Goal: Obtain resource: Download file/media

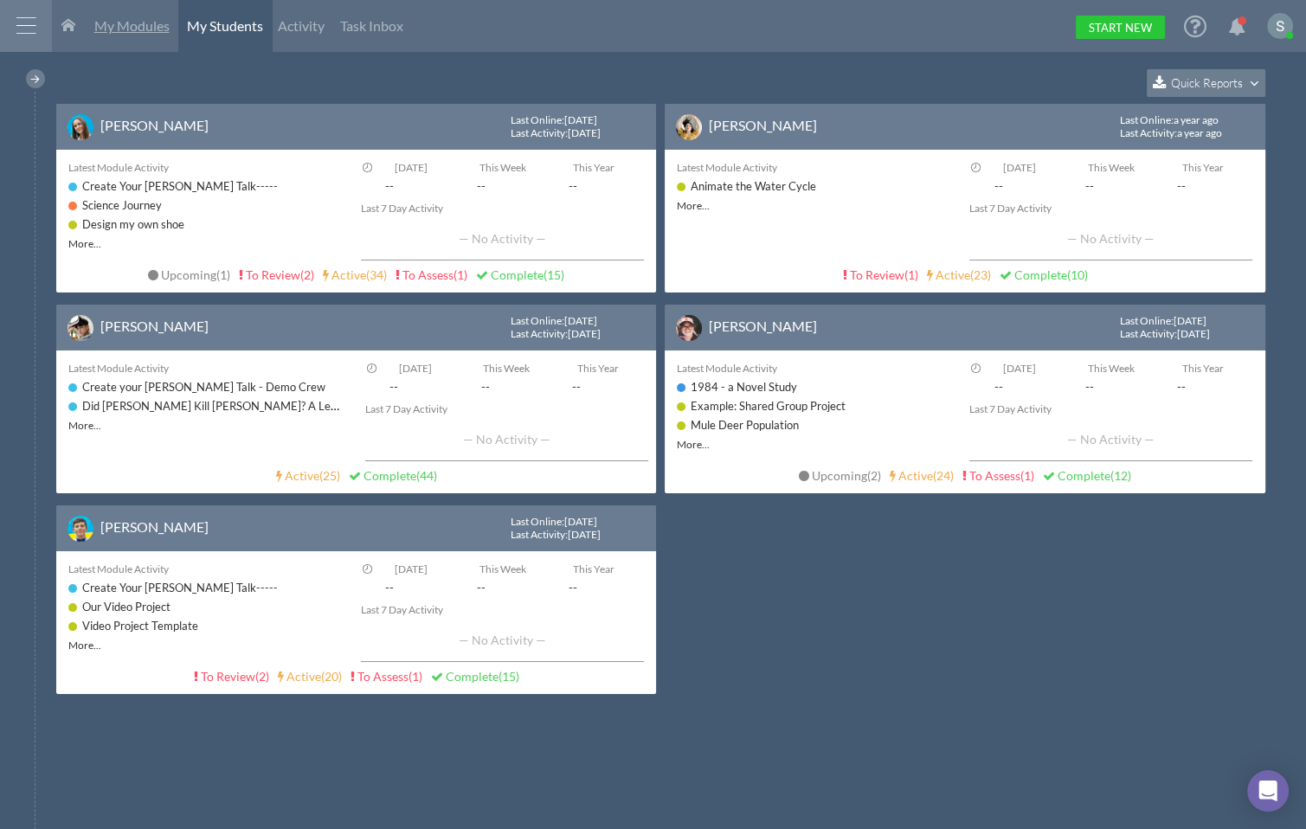
click at [152, 28] on span "My Modules" at bounding box center [131, 25] width 75 height 16
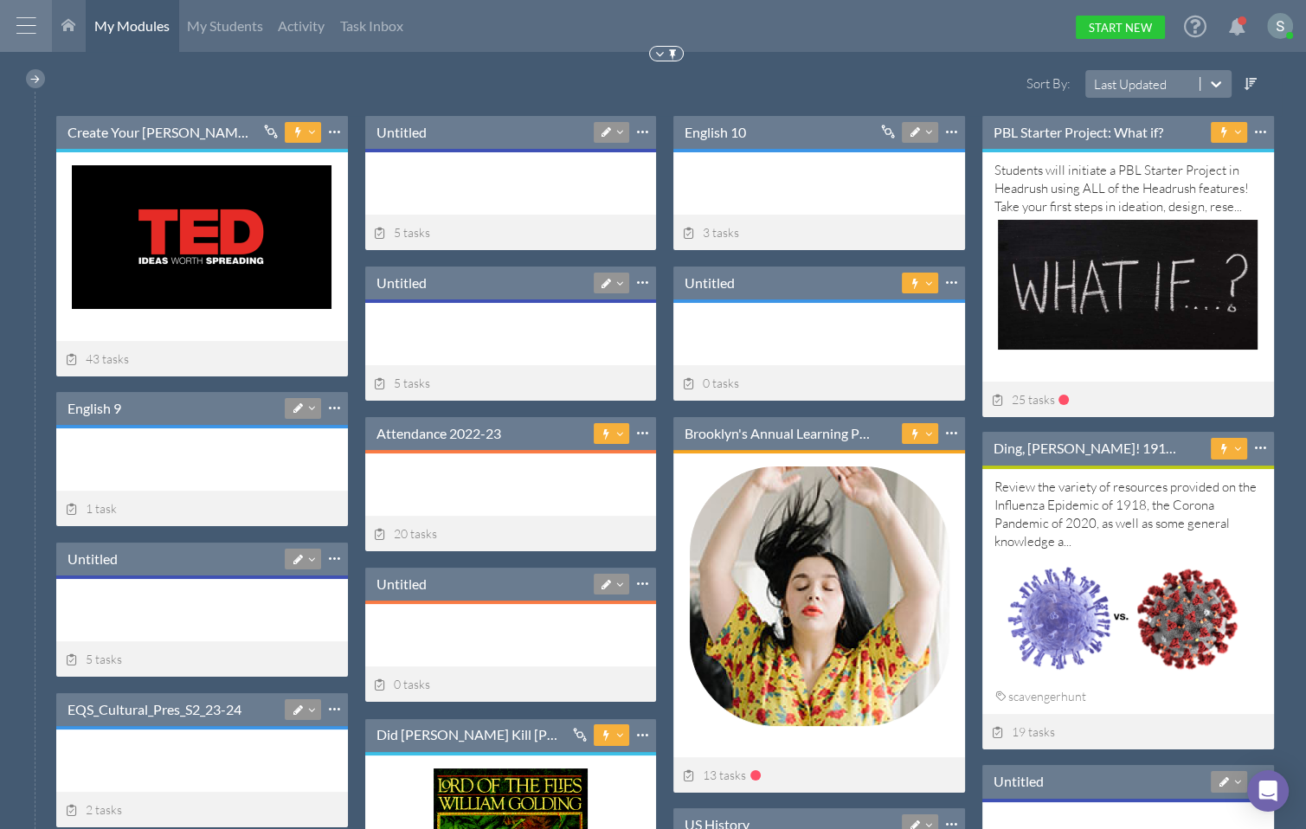
click at [21, 28] on div at bounding box center [26, 26] width 52 height 52
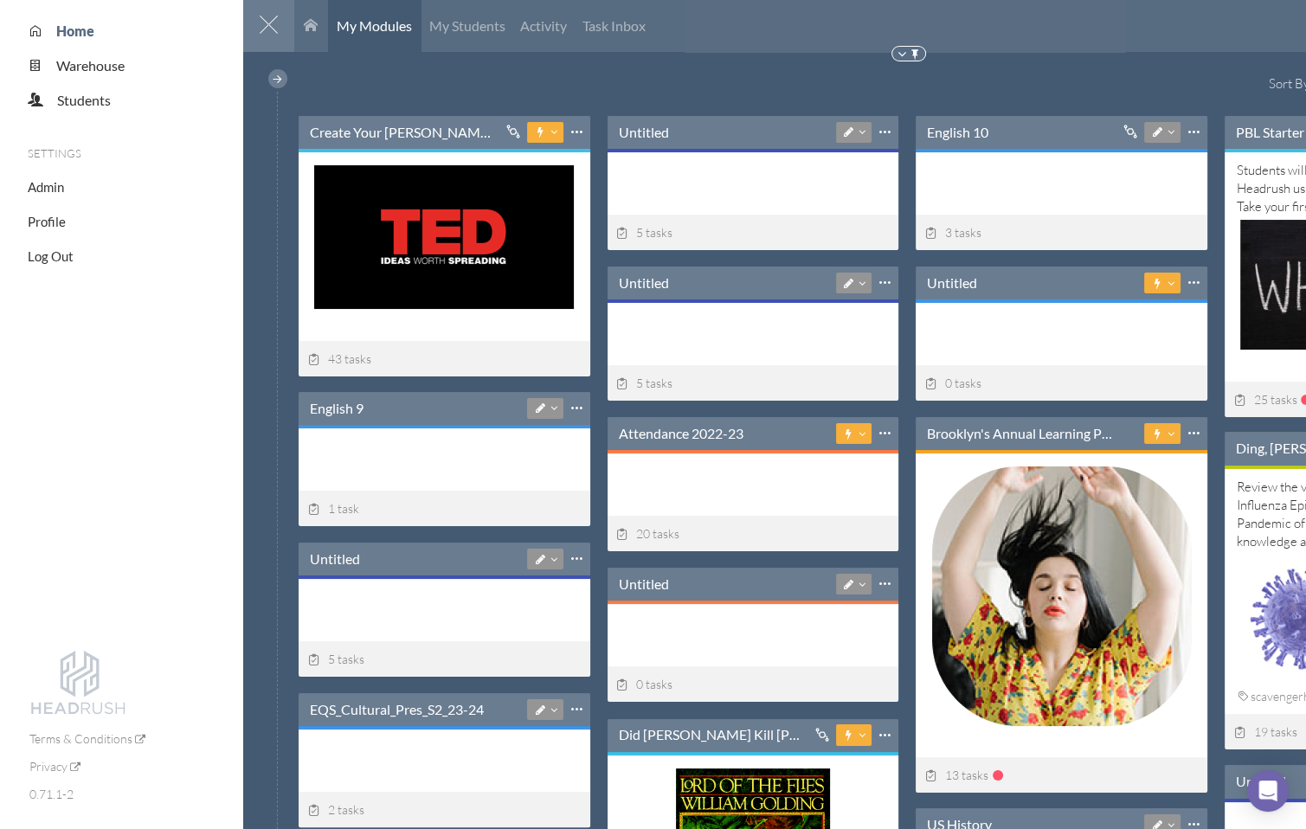
click at [28, 28] on li "Home" at bounding box center [135, 31] width 215 height 20
click at [52, 188] on span "Admin" at bounding box center [46, 187] width 36 height 16
select select "20"
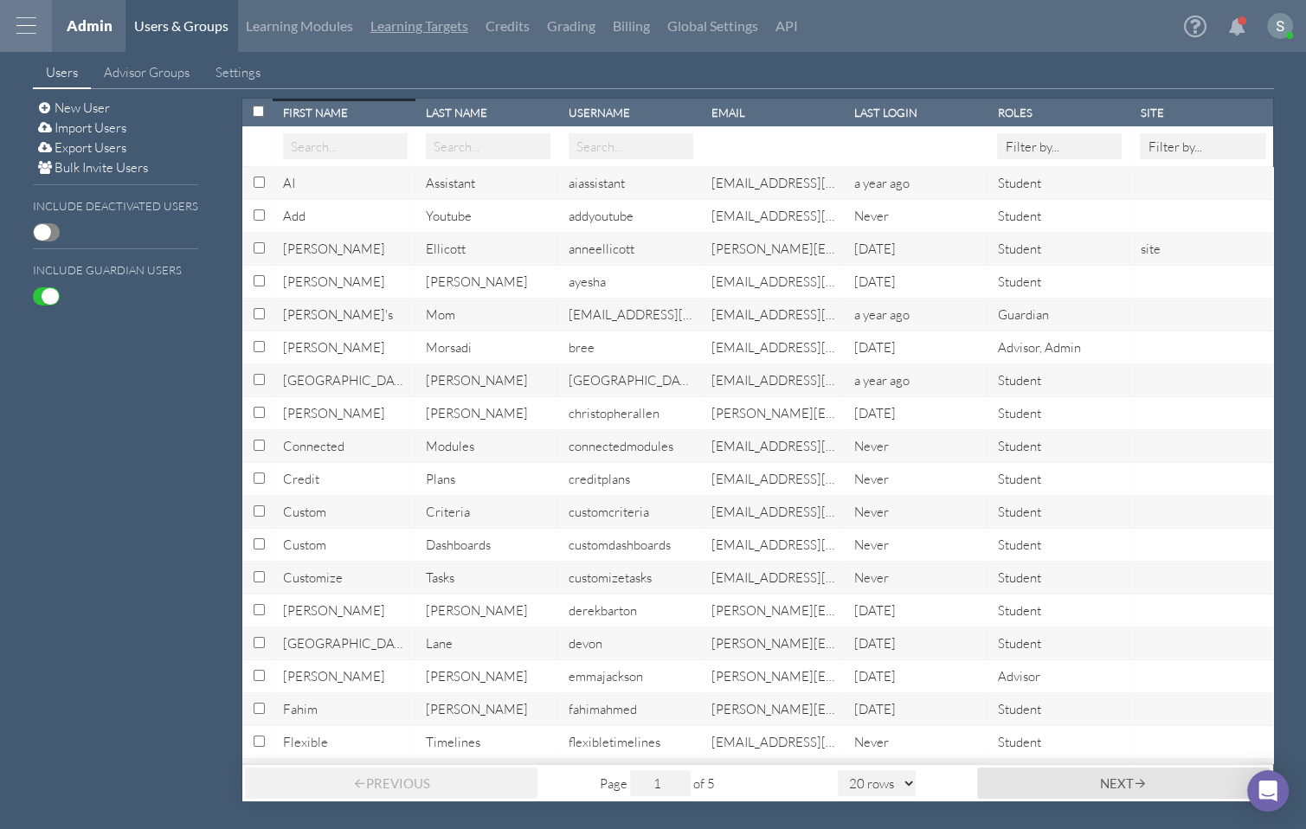
click at [441, 29] on link "Learning Targets" at bounding box center [419, 26] width 115 height 52
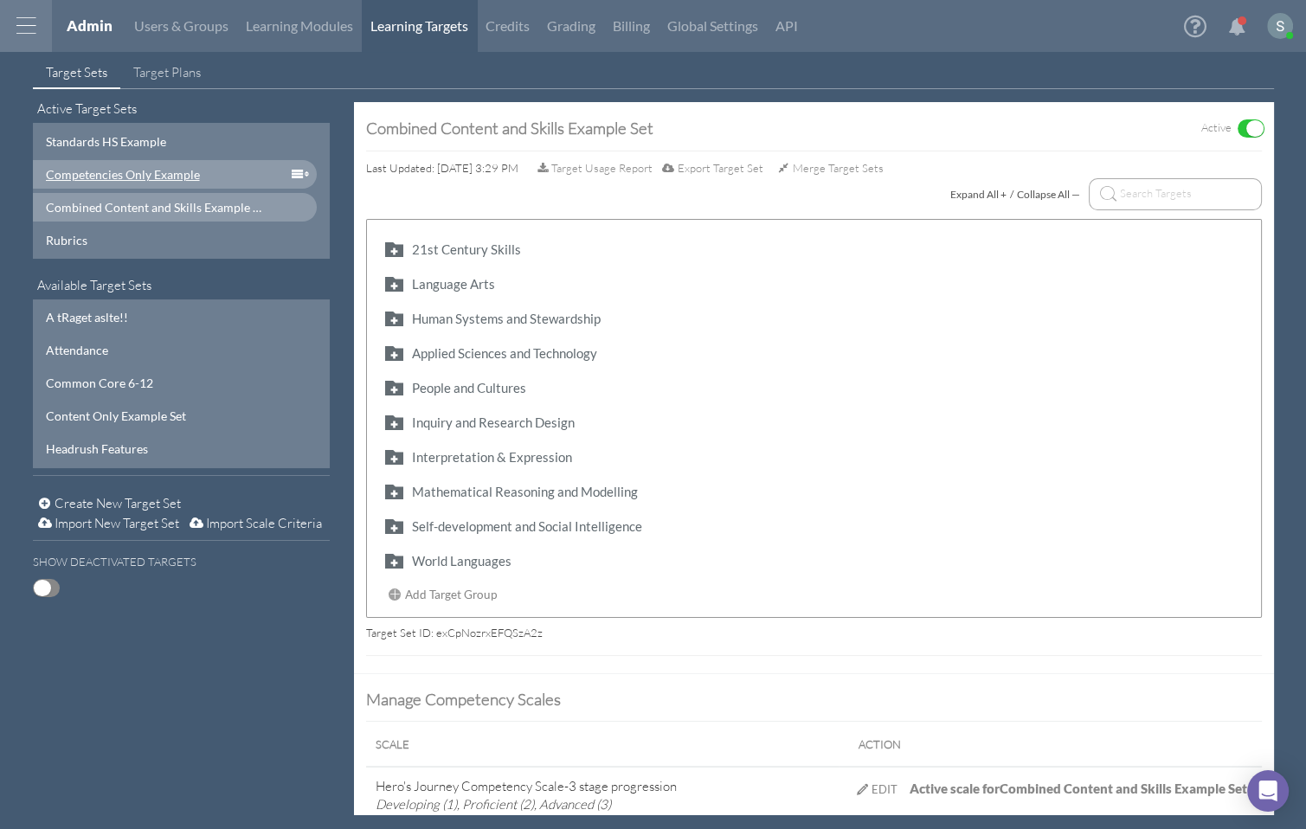
click at [157, 179] on div "Competencies Only Example" at bounding box center [154, 174] width 217 height 18
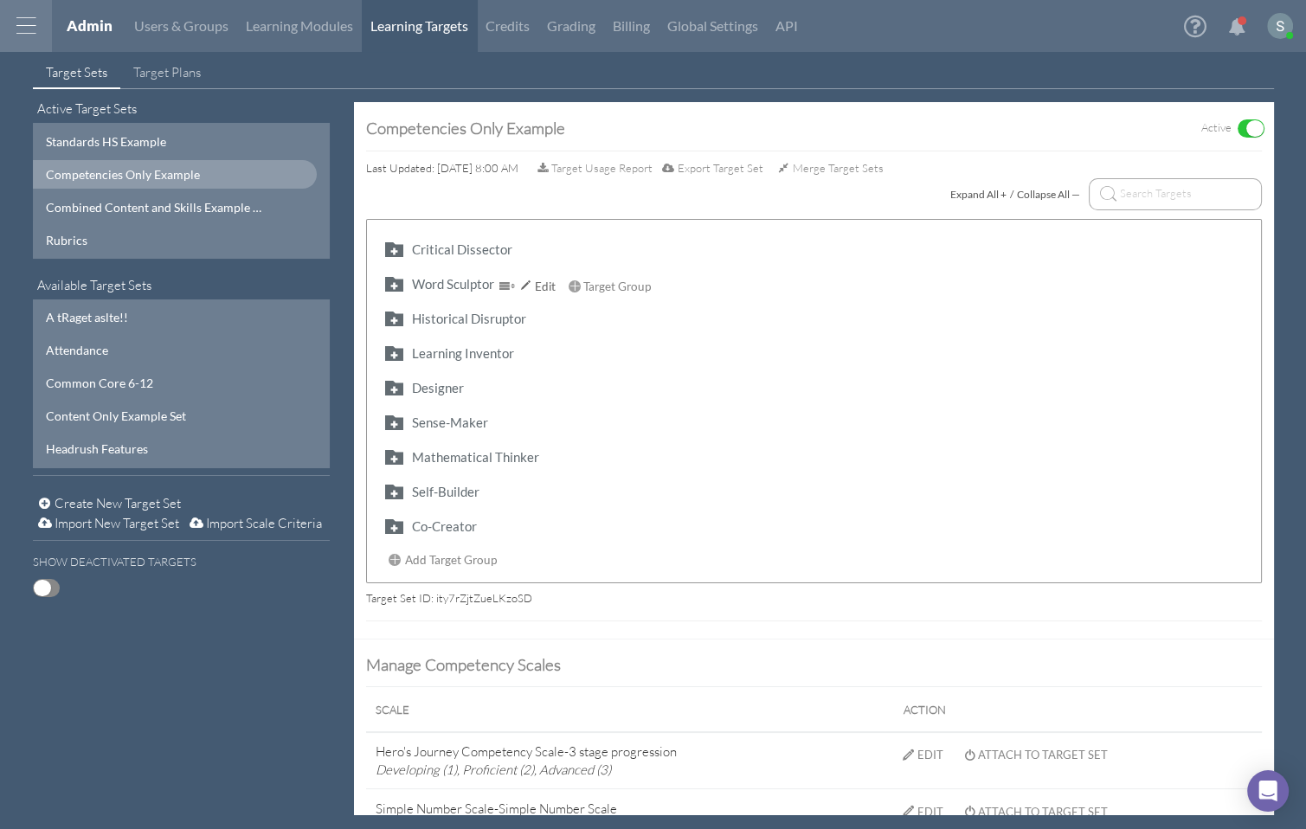
click at [391, 284] on button "button" at bounding box center [394, 283] width 28 height 20
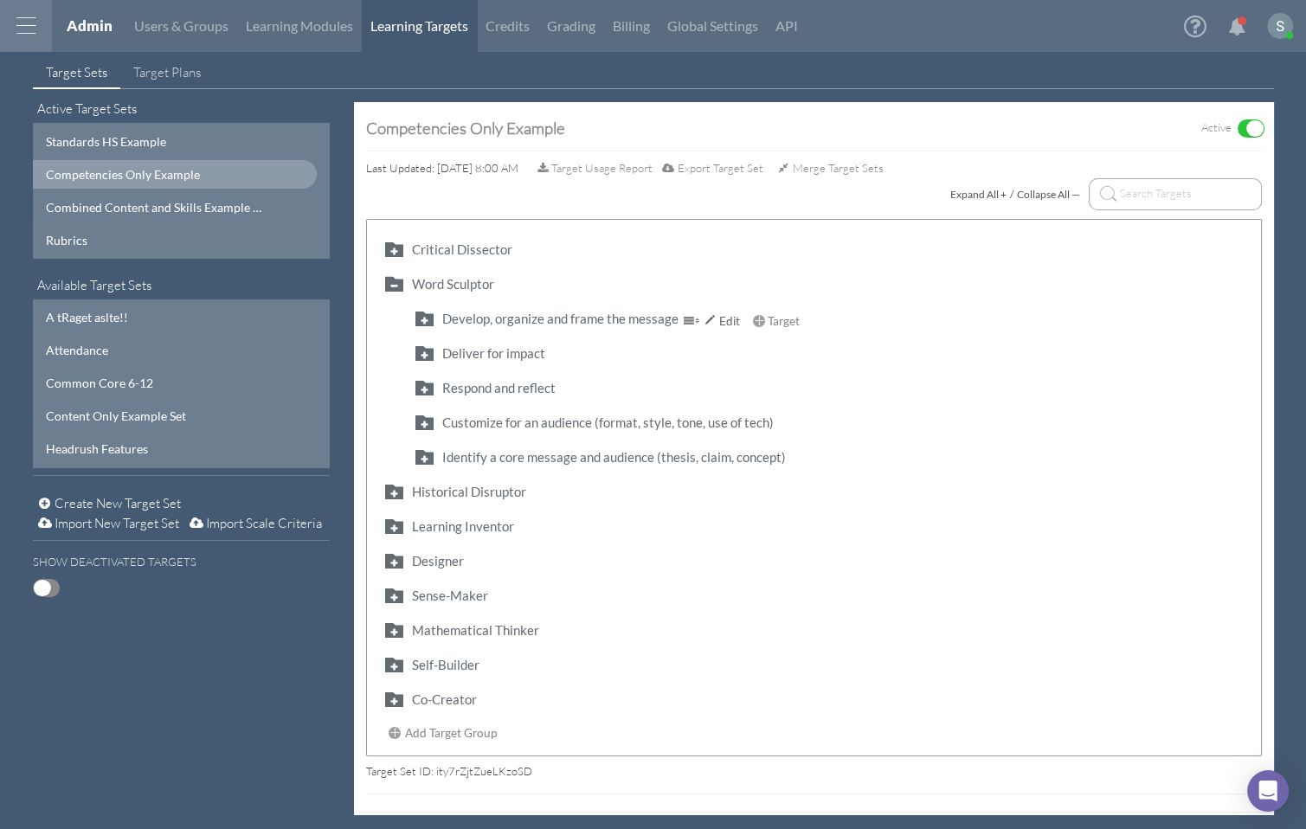
click at [429, 322] on button "button" at bounding box center [424, 318] width 28 height 20
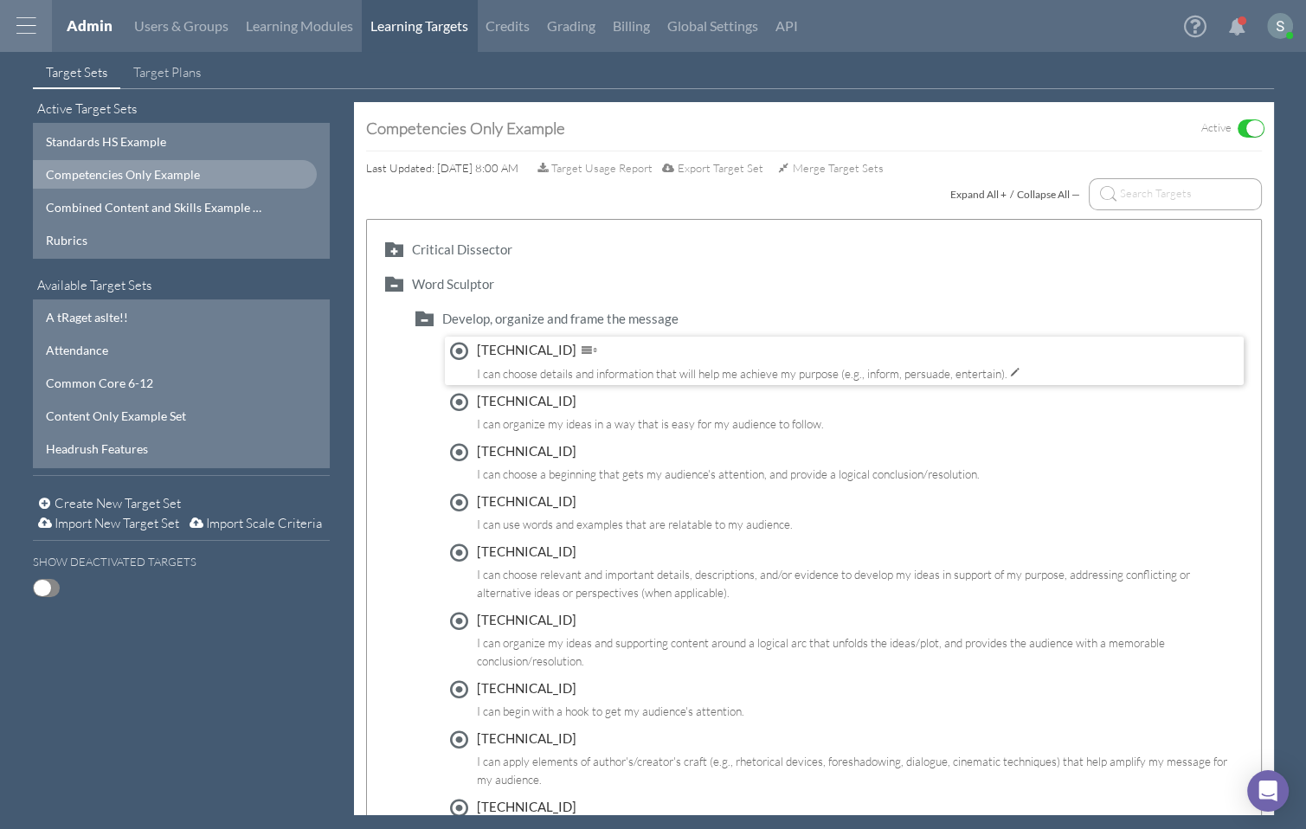
click at [491, 355] on div "[TECHNICAL_ID]" at bounding box center [755, 350] width 557 height 19
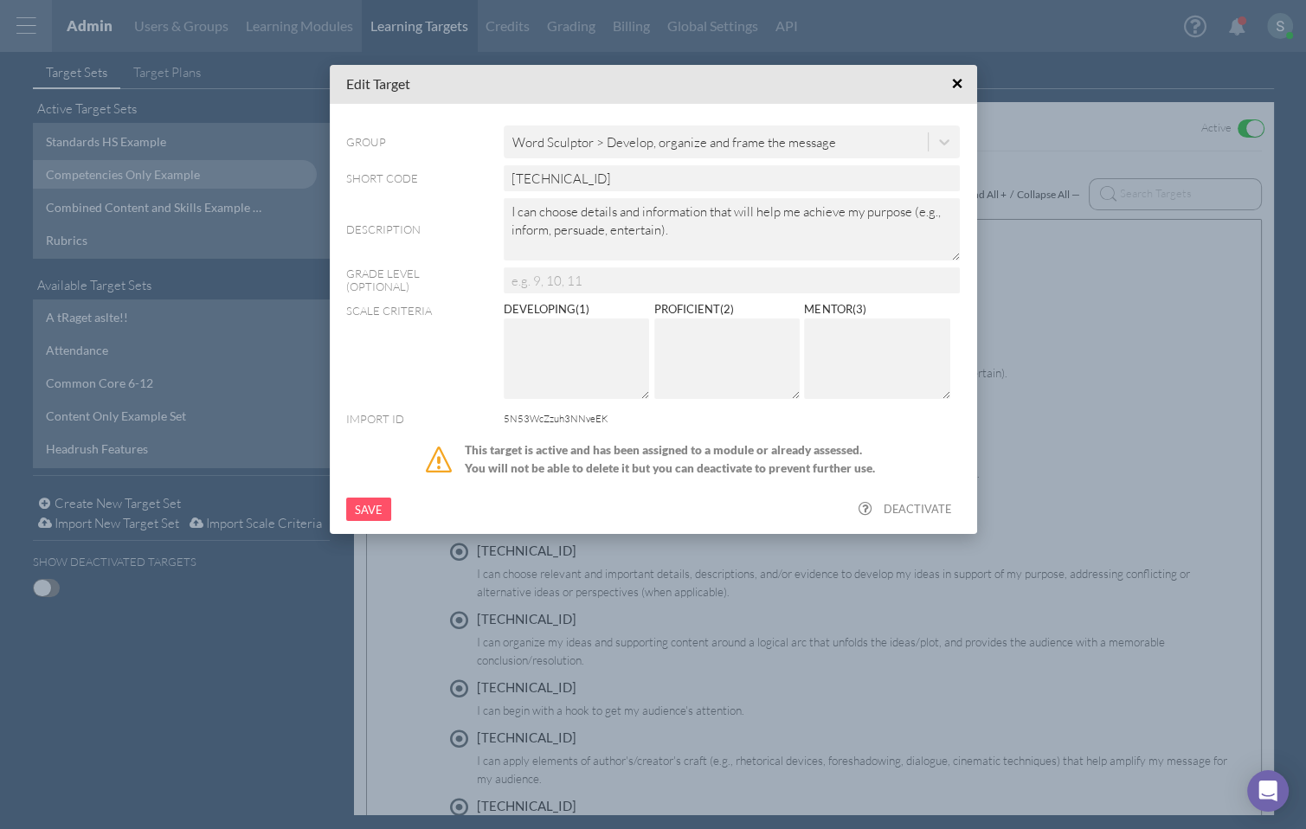
drag, startPoint x: 558, startPoint y: 349, endPoint x: 604, endPoint y: 356, distance: 46.4
click at [558, 349] on textarea at bounding box center [577, 358] width 146 height 80
click at [748, 357] on textarea at bounding box center [727, 358] width 146 height 80
drag, startPoint x: 883, startPoint y: 342, endPoint x: 875, endPoint y: 341, distance: 8.7
click at [883, 341] on textarea at bounding box center [877, 358] width 146 height 80
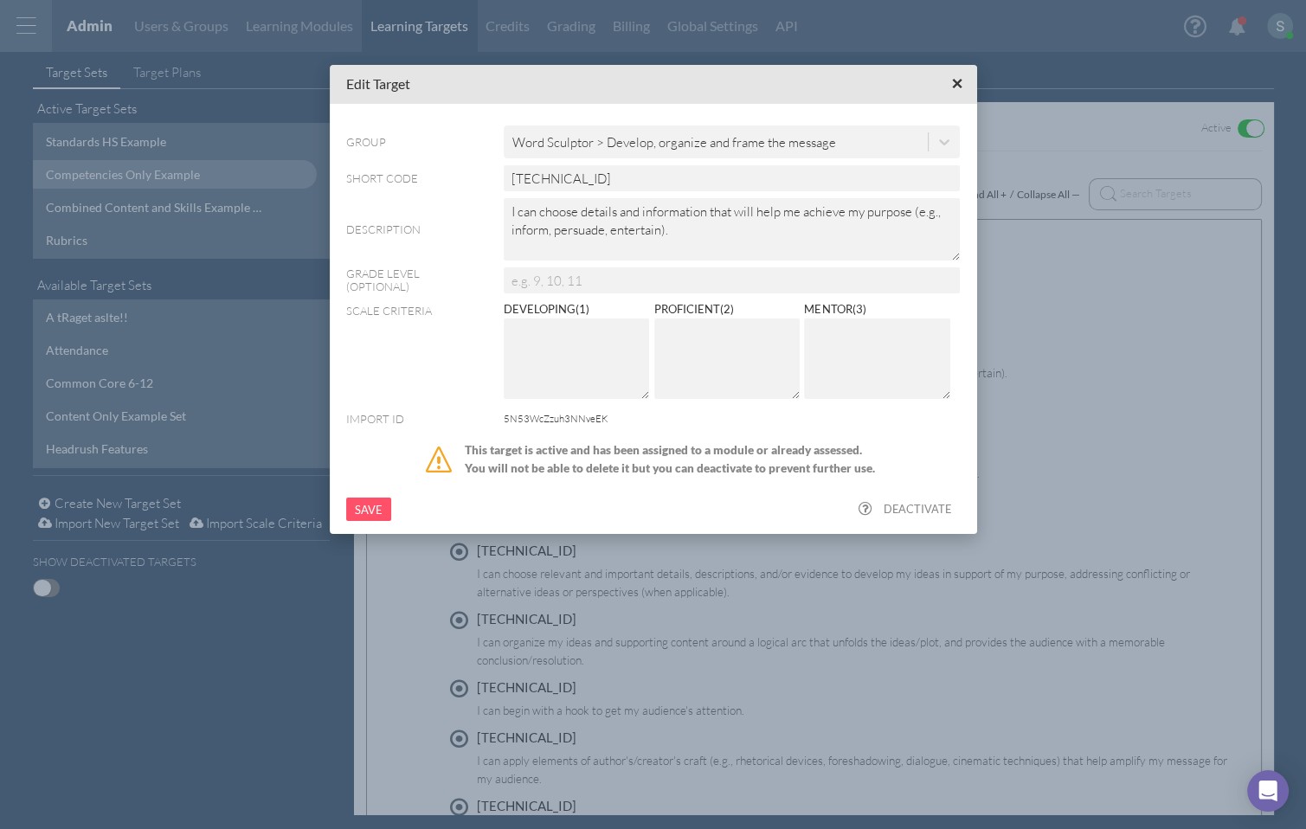
click at [954, 84] on span "×" at bounding box center [956, 84] width 11 height 22
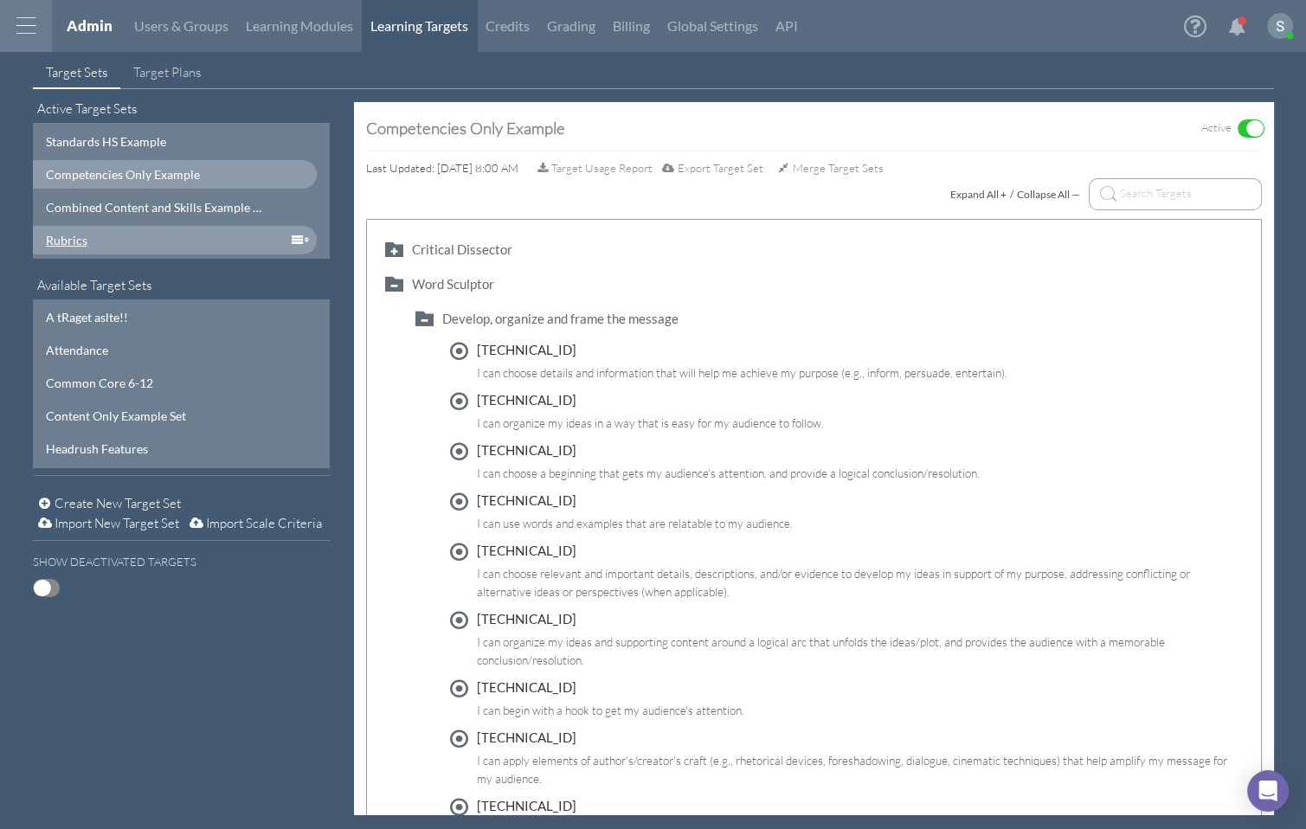
click at [129, 231] on div "Rubrics" at bounding box center [154, 240] width 217 height 18
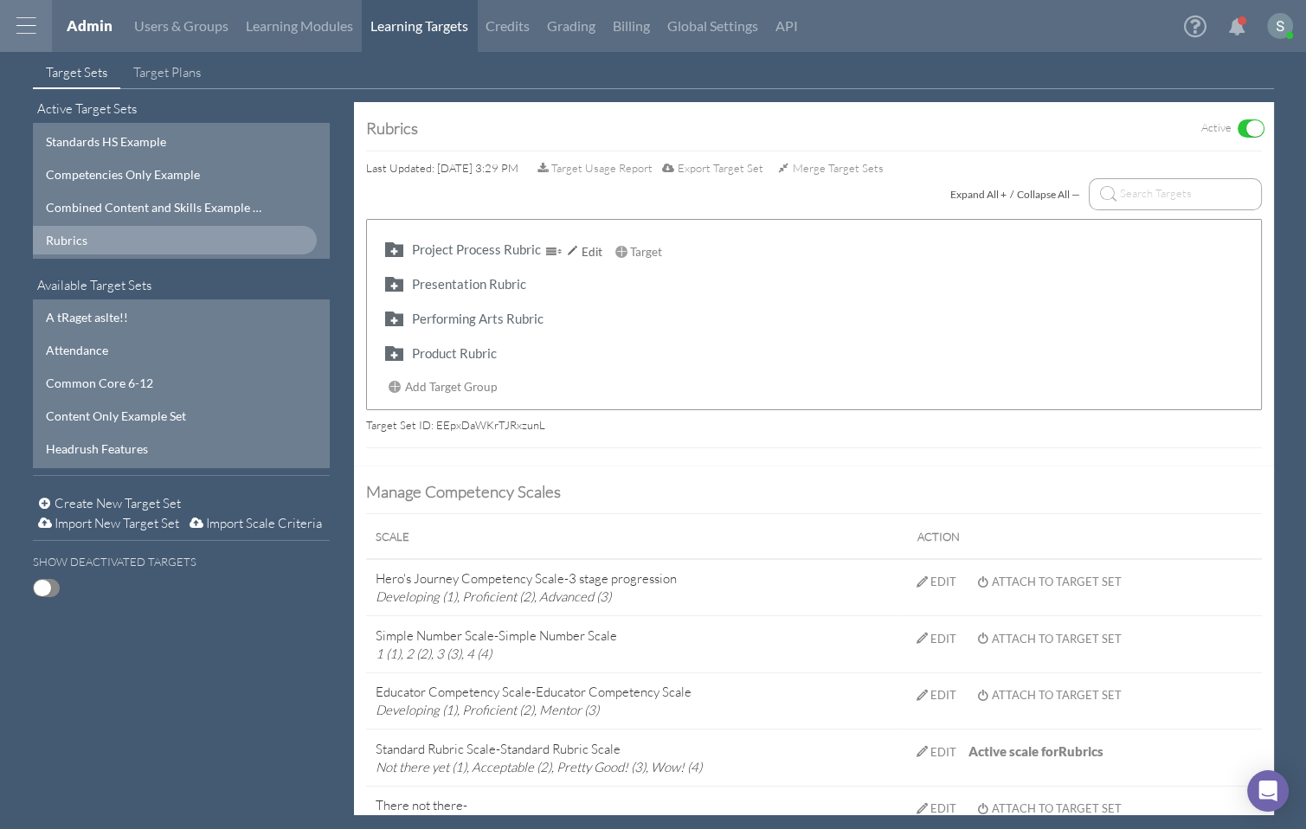
click at [391, 252] on button "button" at bounding box center [394, 249] width 28 height 20
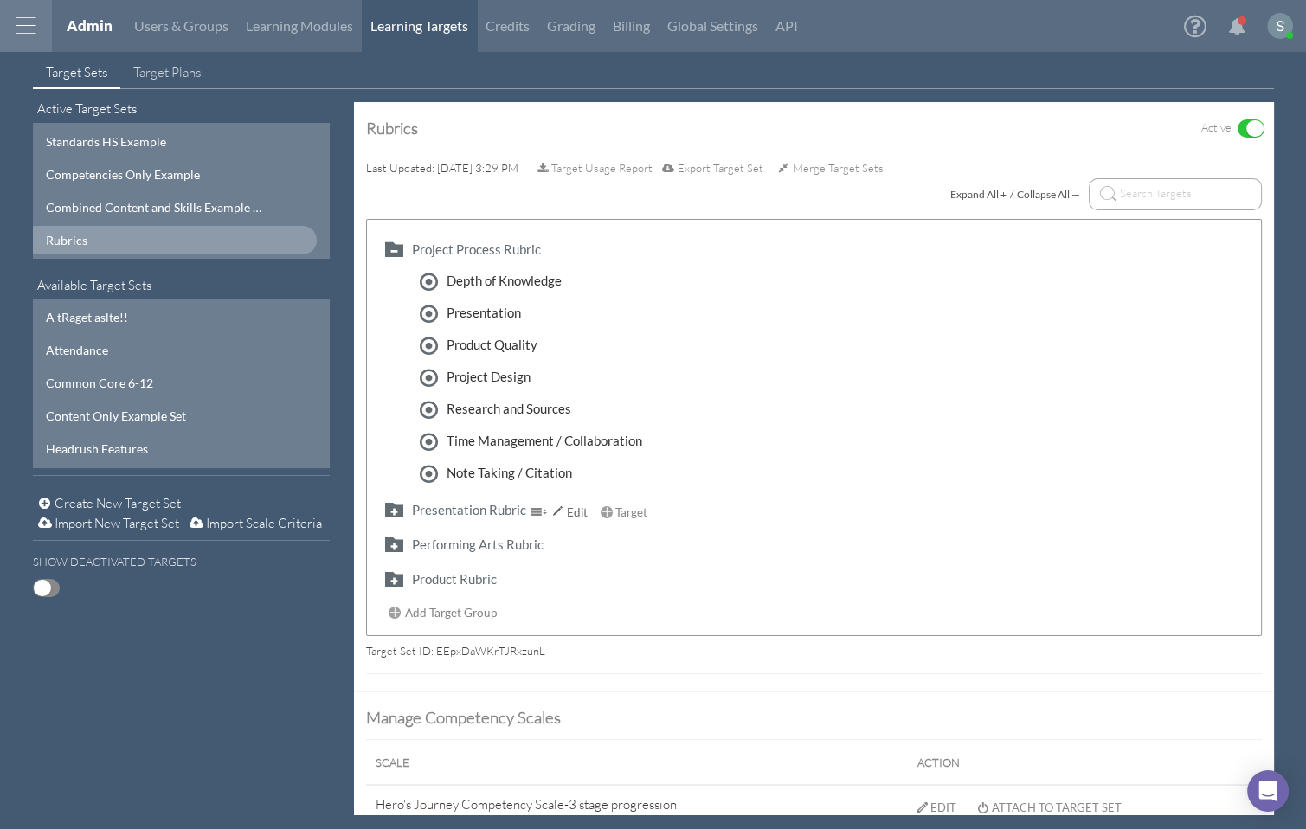
click at [388, 504] on button "button" at bounding box center [394, 509] width 28 height 20
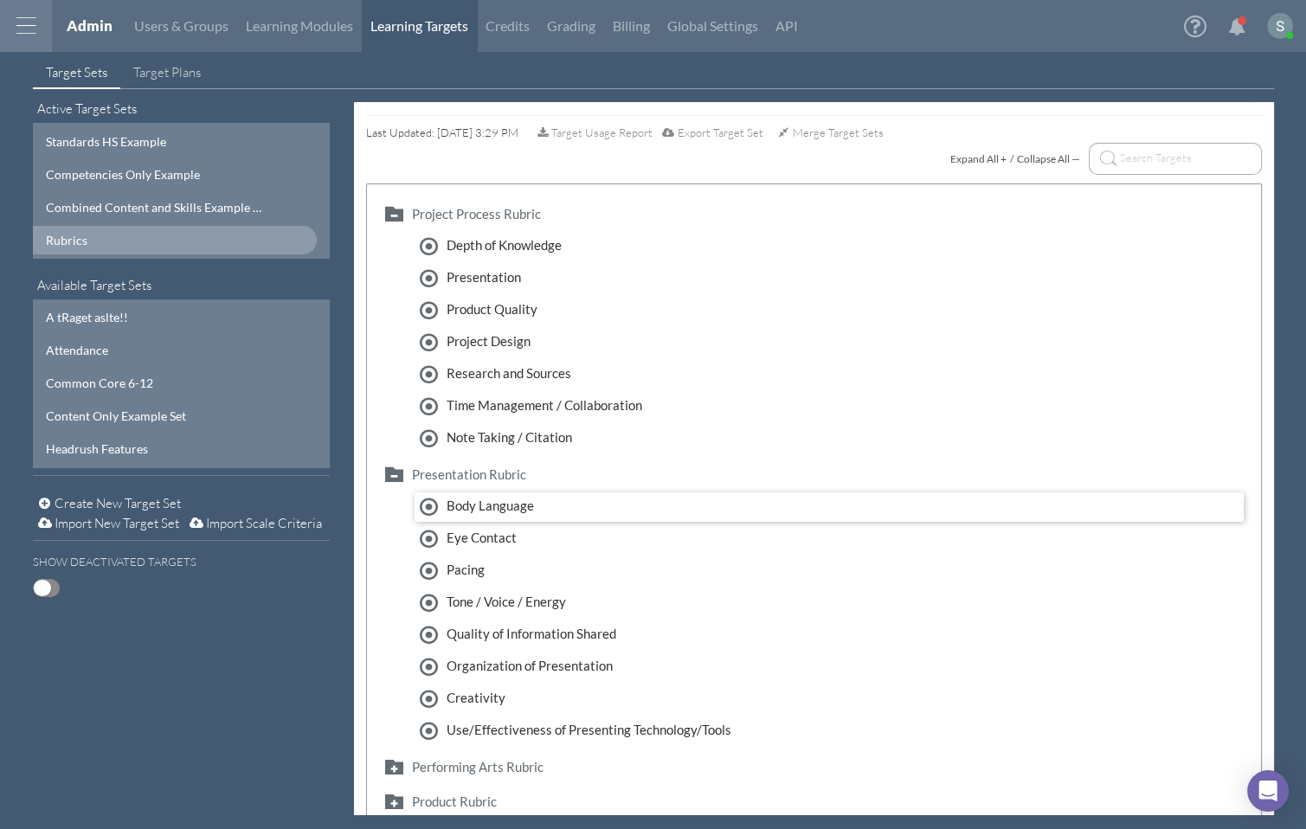
scroll to position [45, 0]
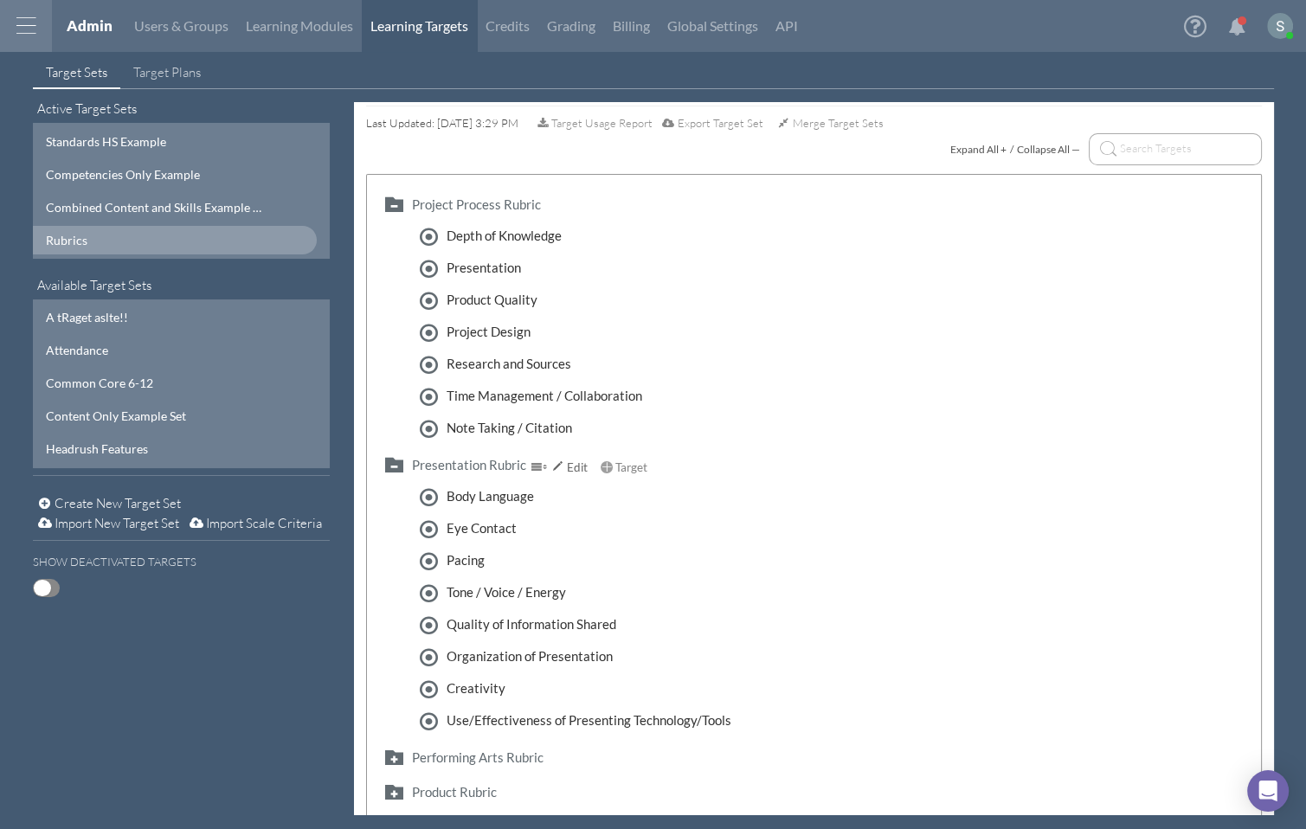
click at [395, 465] on button "button" at bounding box center [394, 464] width 28 height 20
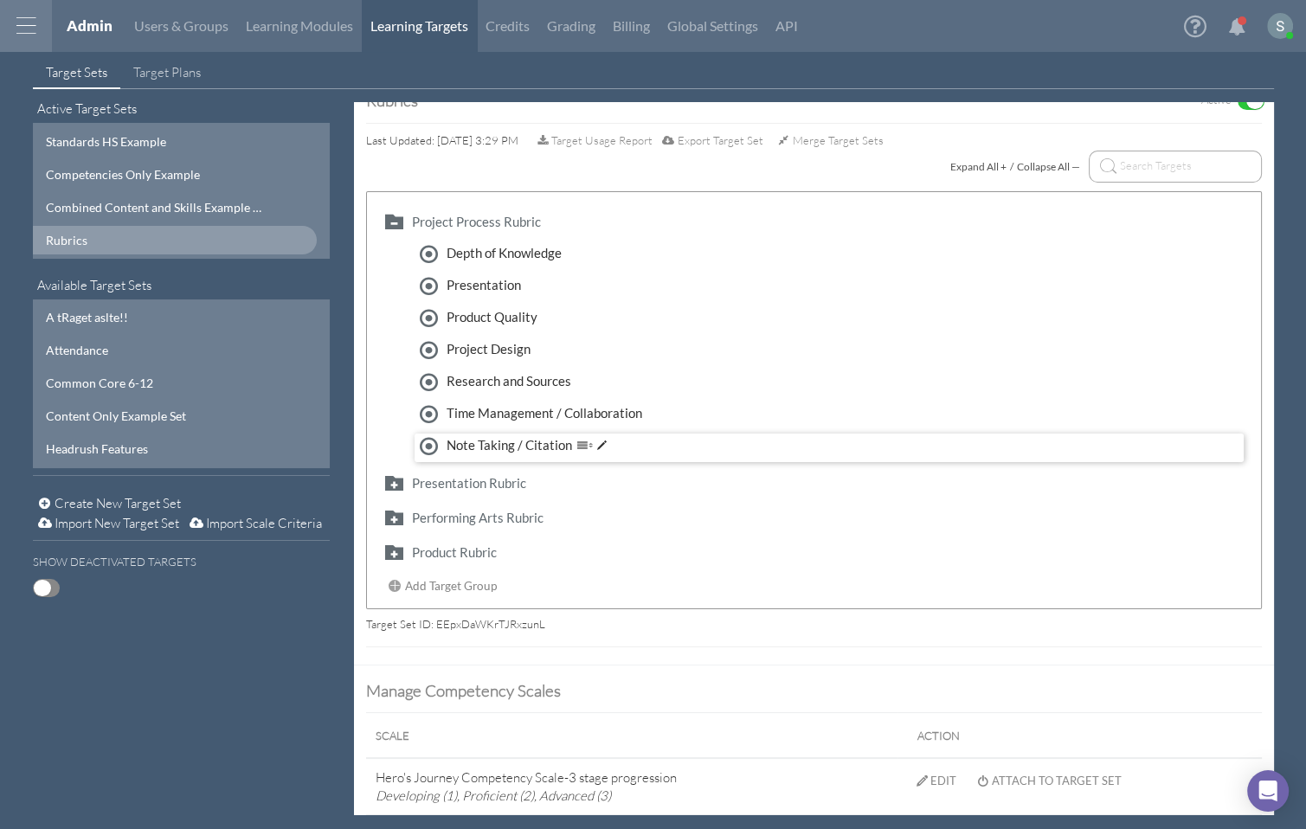
scroll to position [0, 0]
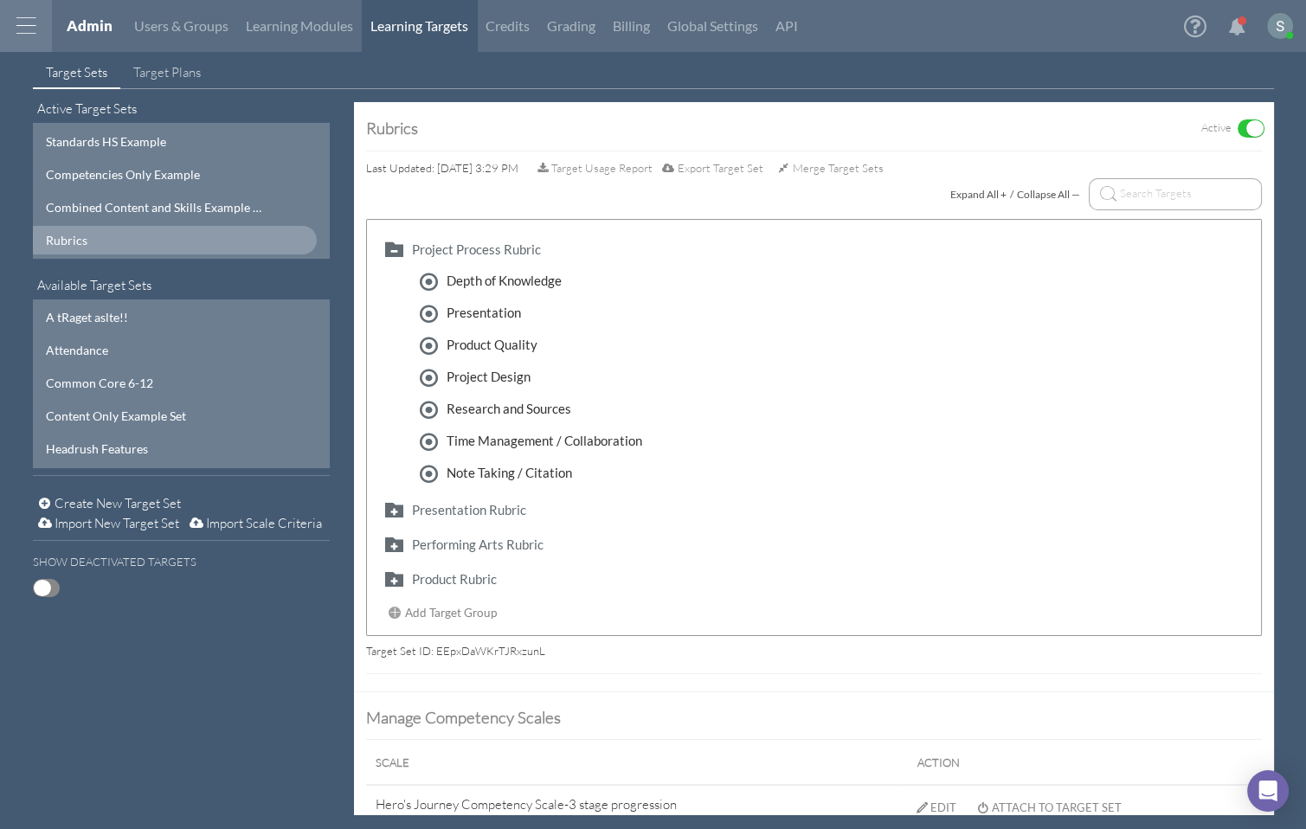
click at [40, 28] on div at bounding box center [26, 26] width 52 height 52
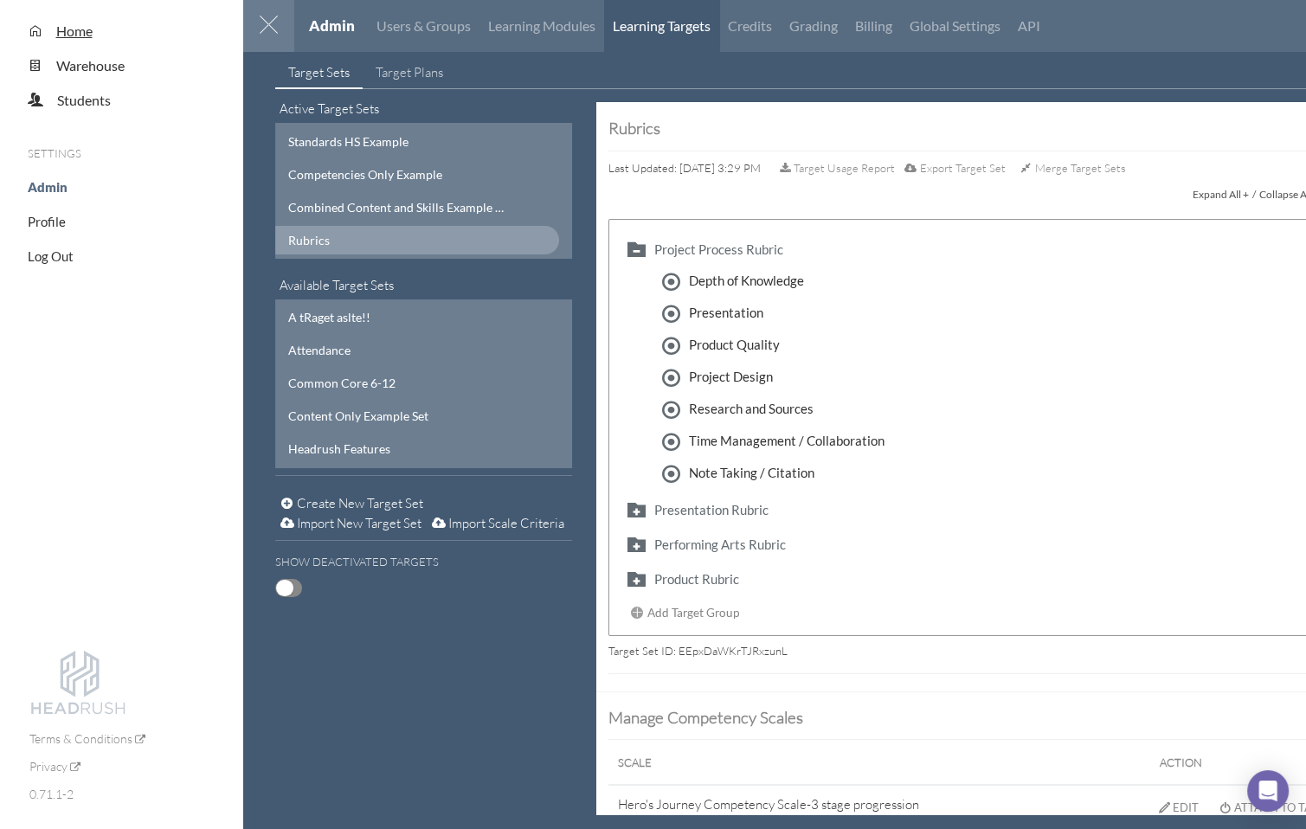
click at [59, 31] on span "Home" at bounding box center [74, 30] width 36 height 16
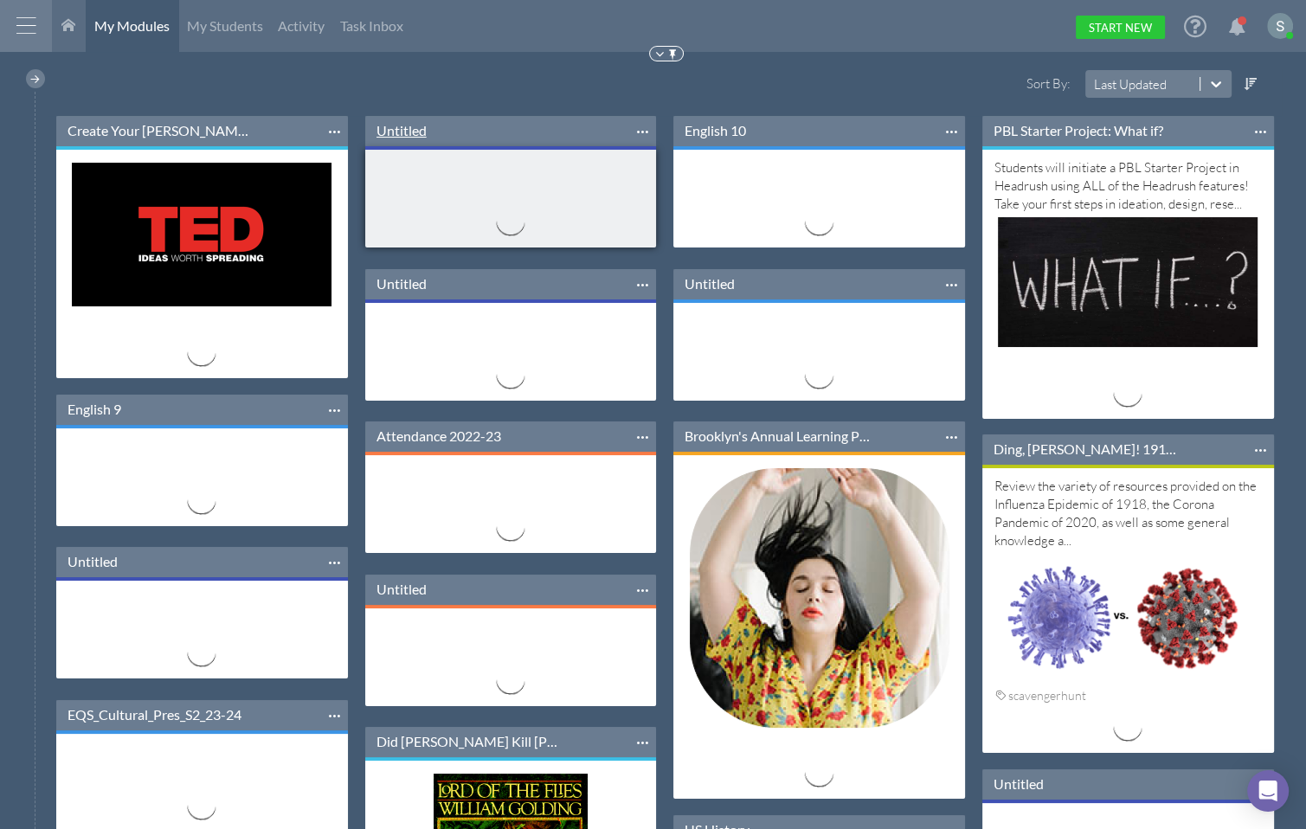
scroll to position [157, 311]
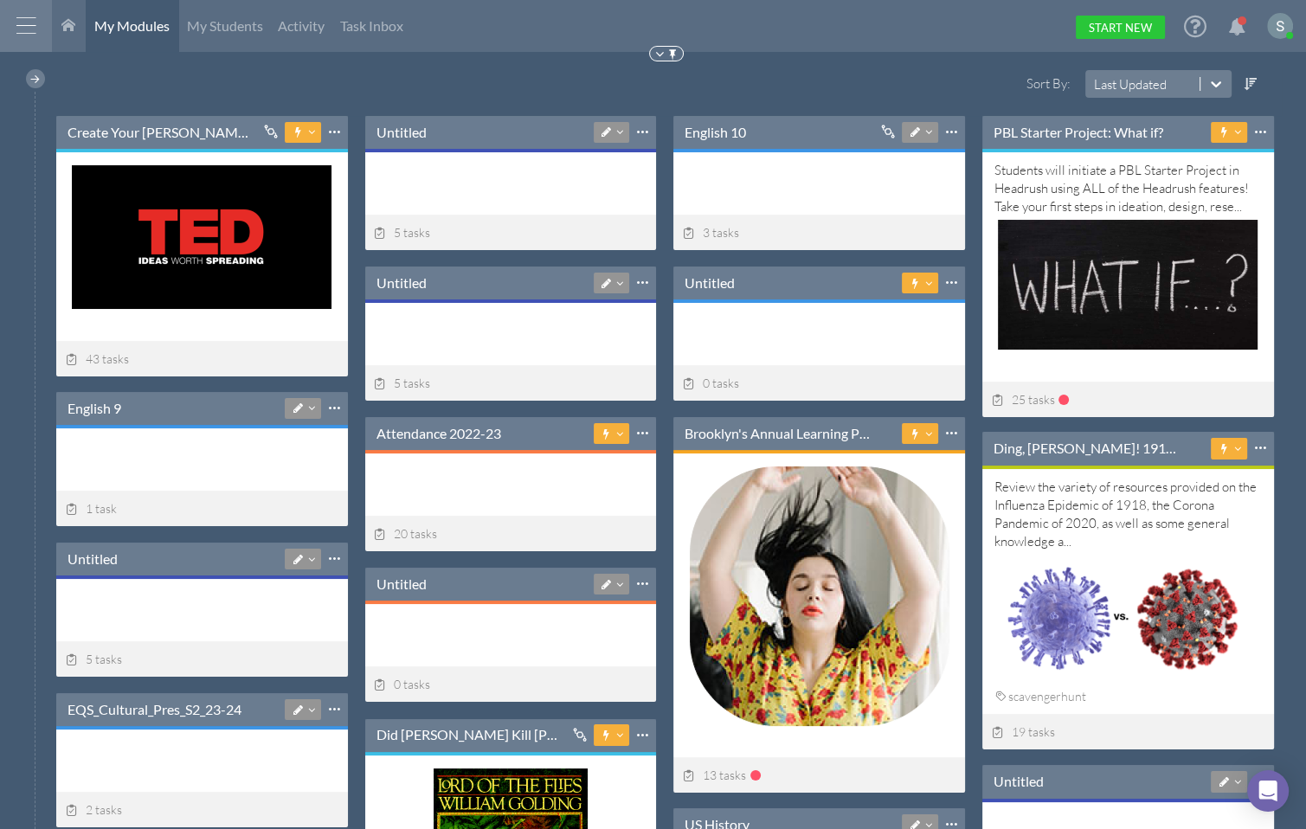
click at [42, 29] on div at bounding box center [26, 26] width 52 height 52
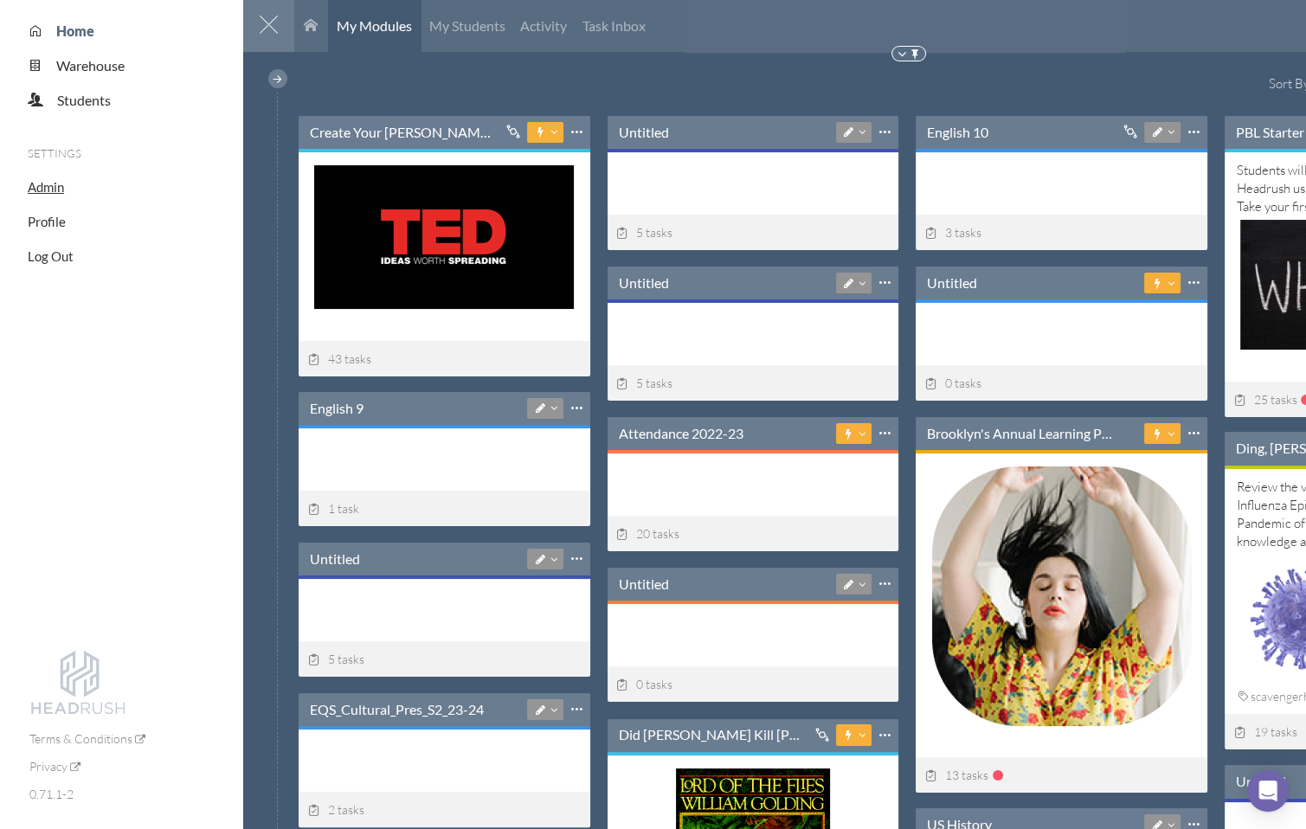
click at [44, 184] on span "Admin" at bounding box center [46, 187] width 36 height 16
select select "20"
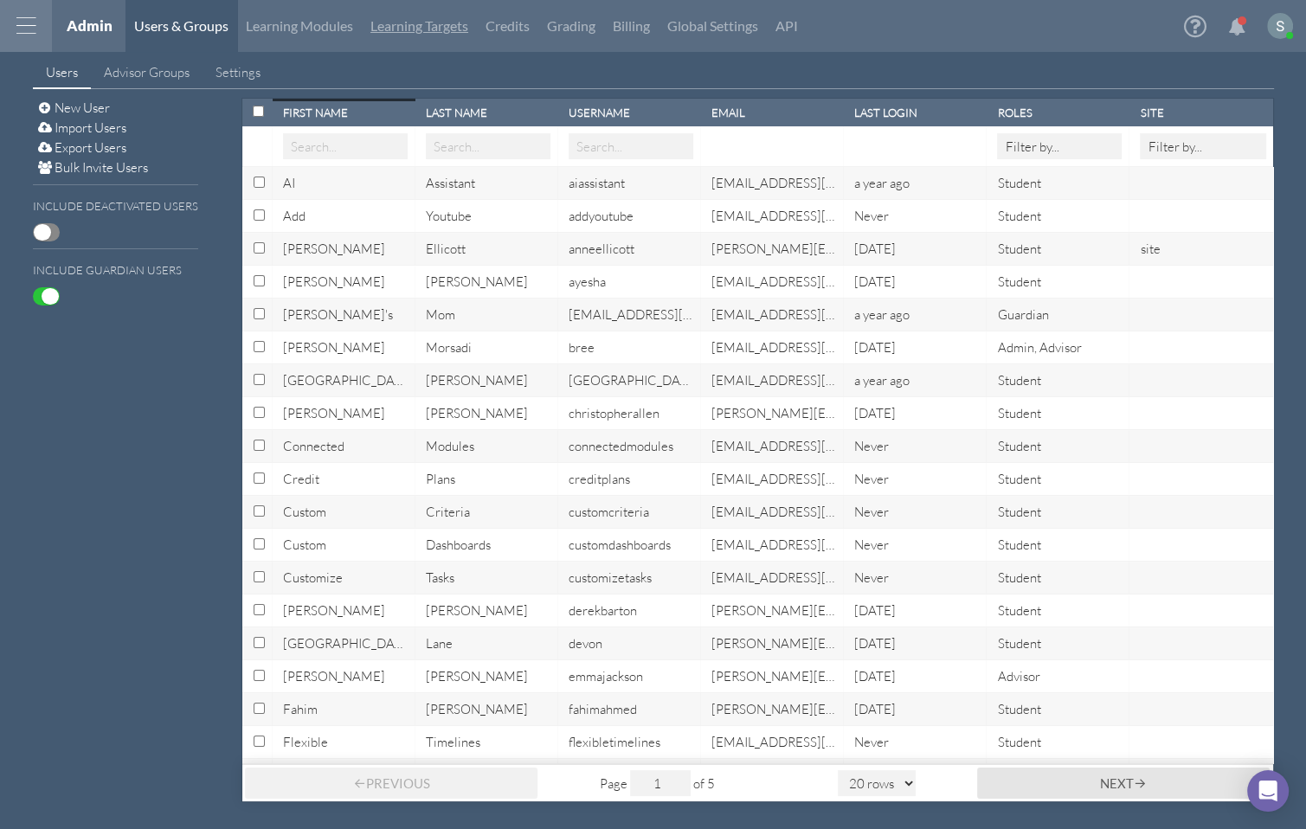
click at [446, 29] on link "Learning Targets" at bounding box center [419, 26] width 115 height 52
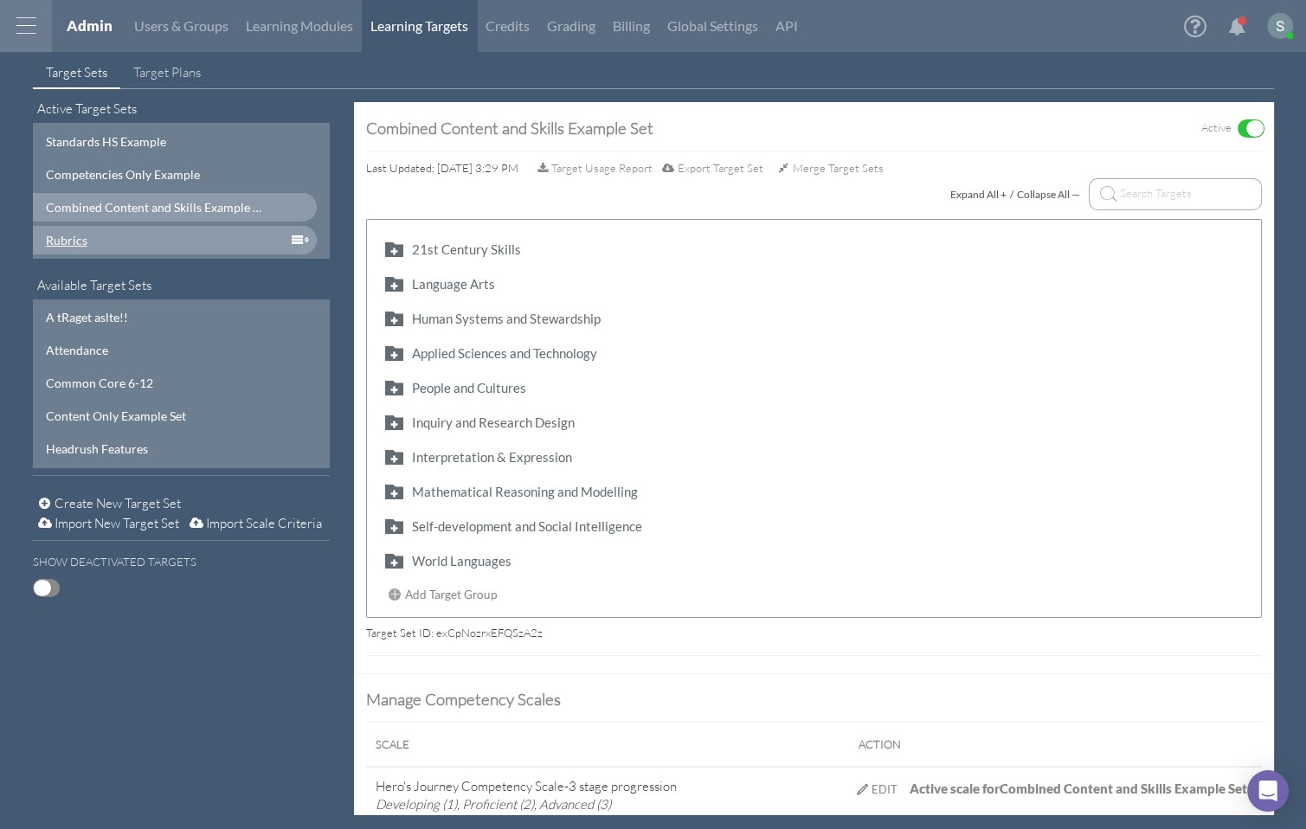
click at [153, 226] on div "Rubrics" at bounding box center [175, 240] width 285 height 29
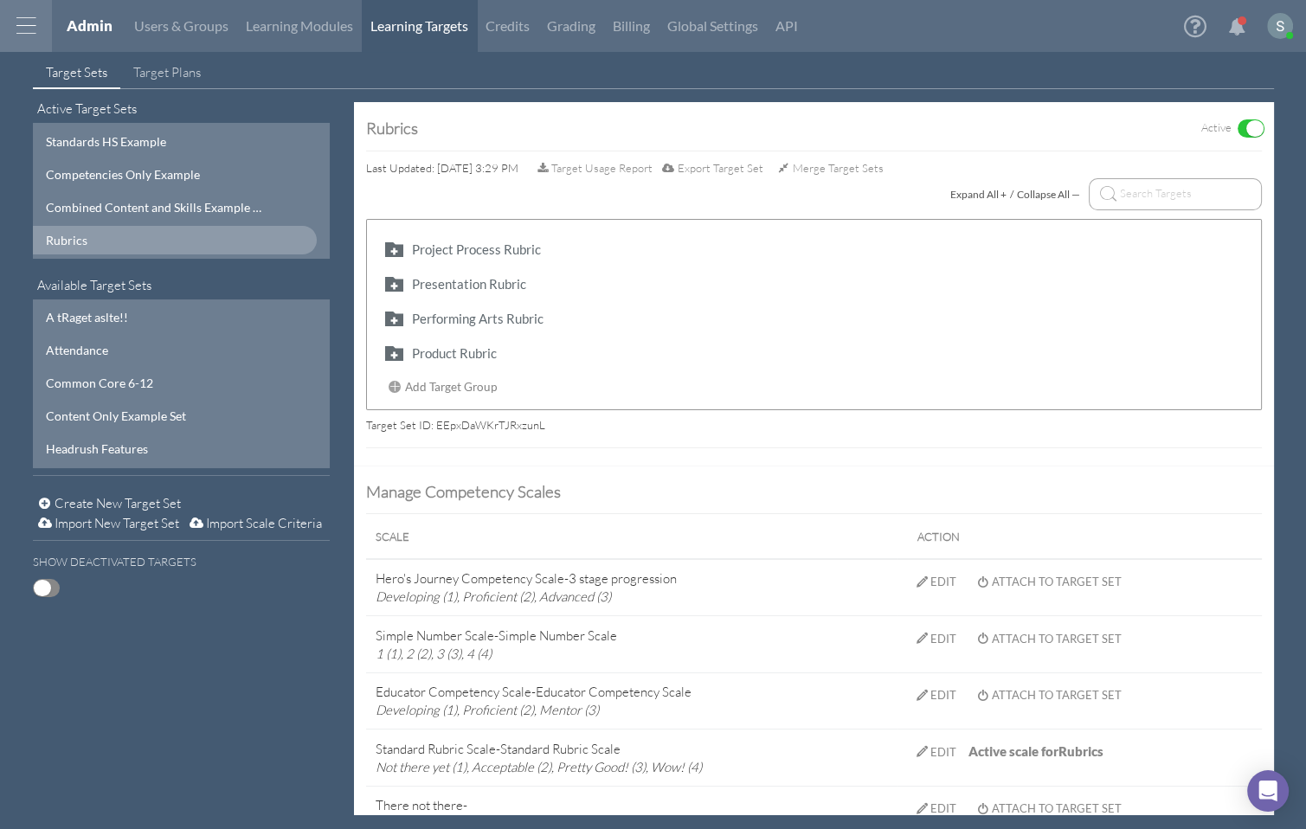
click at [745, 168] on span "Export Target Set" at bounding box center [720, 168] width 86 height 14
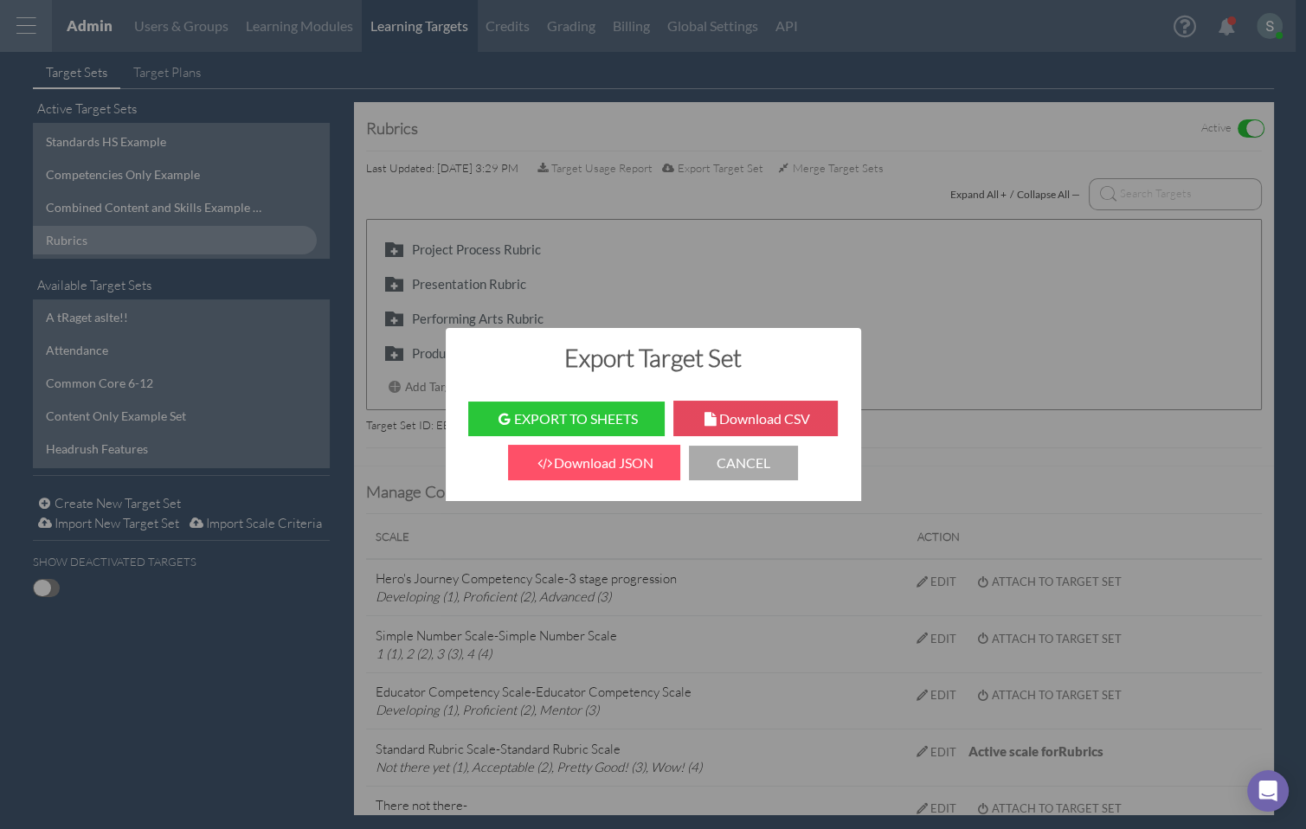
click at [728, 411] on button "Download CSV" at bounding box center [755, 418] width 164 height 35
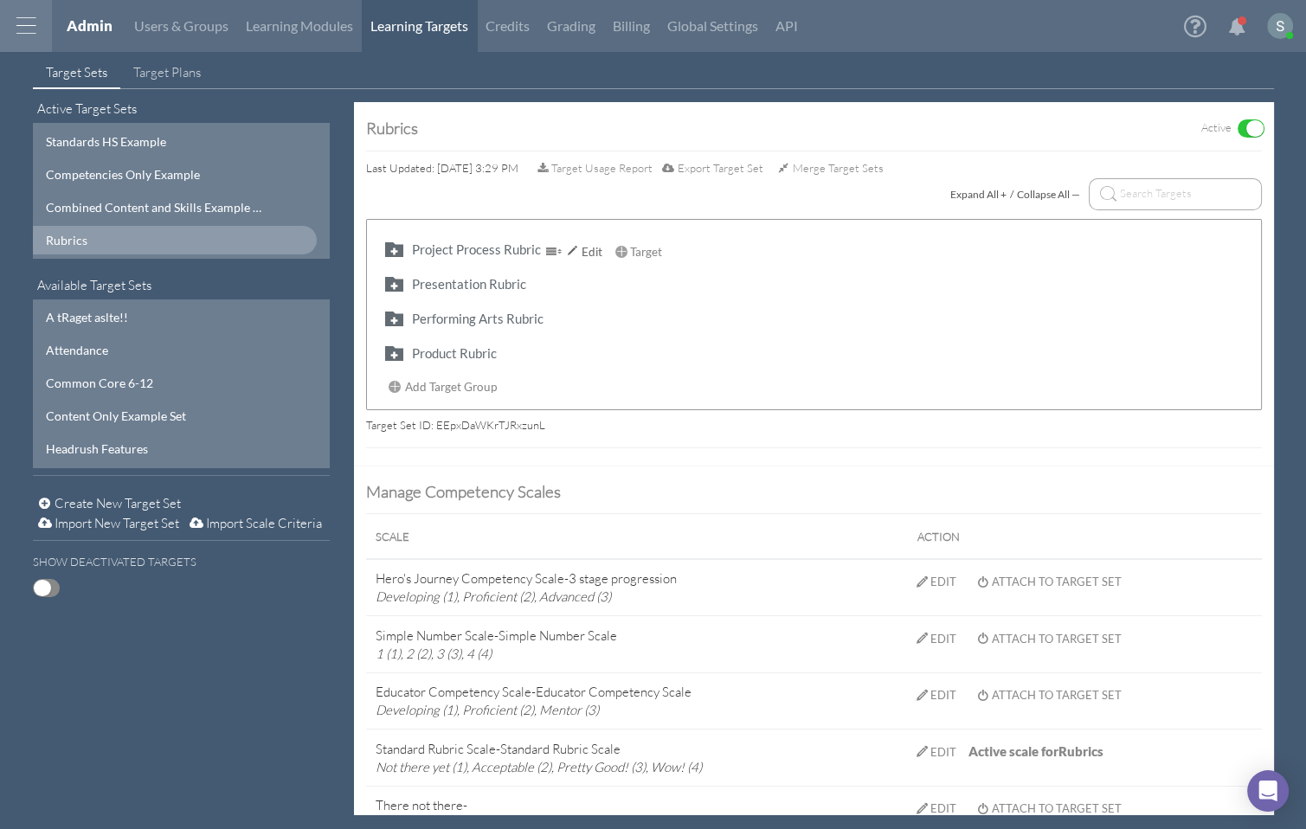
click at [457, 243] on div "Project Process Rubric" at bounding box center [476, 250] width 129 height 18
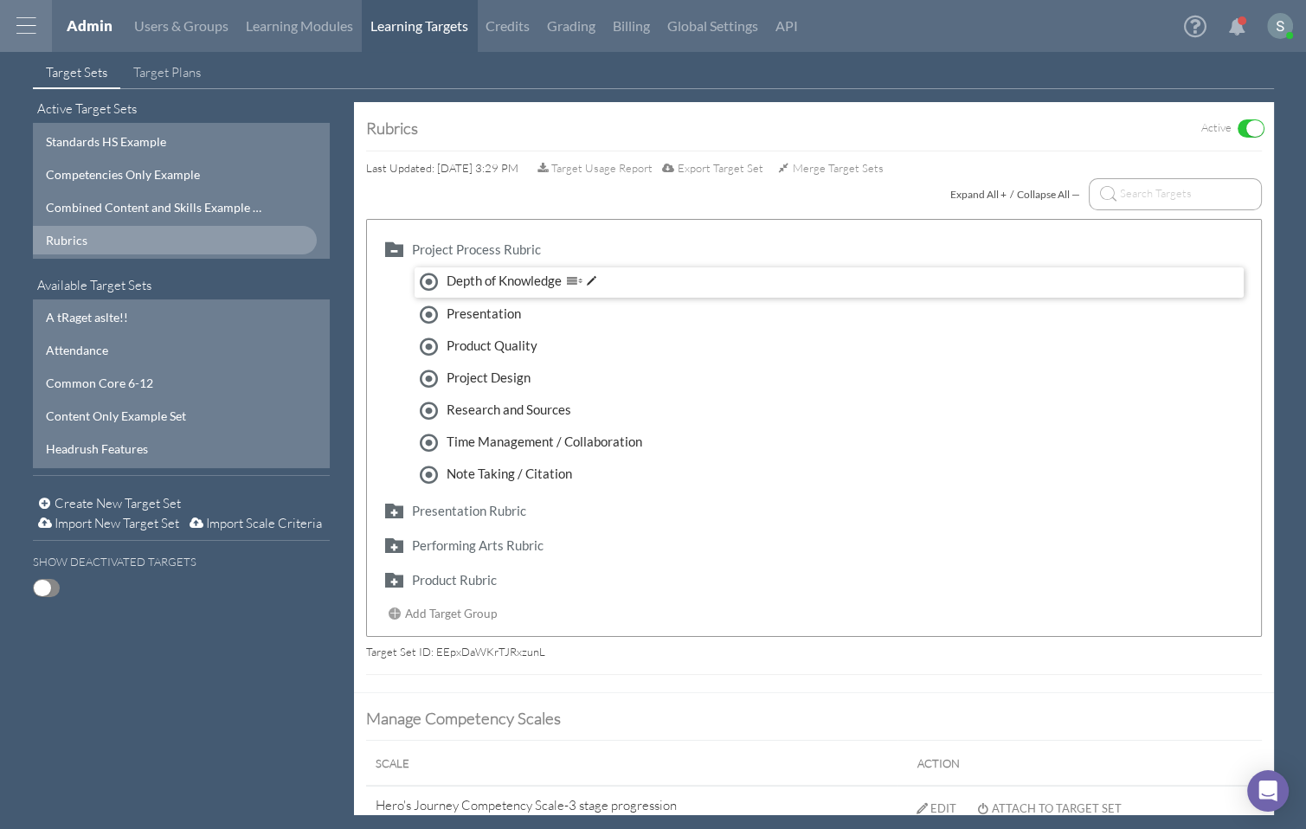
click at [486, 272] on div "Depth of Knowledge" at bounding box center [528, 281] width 164 height 19
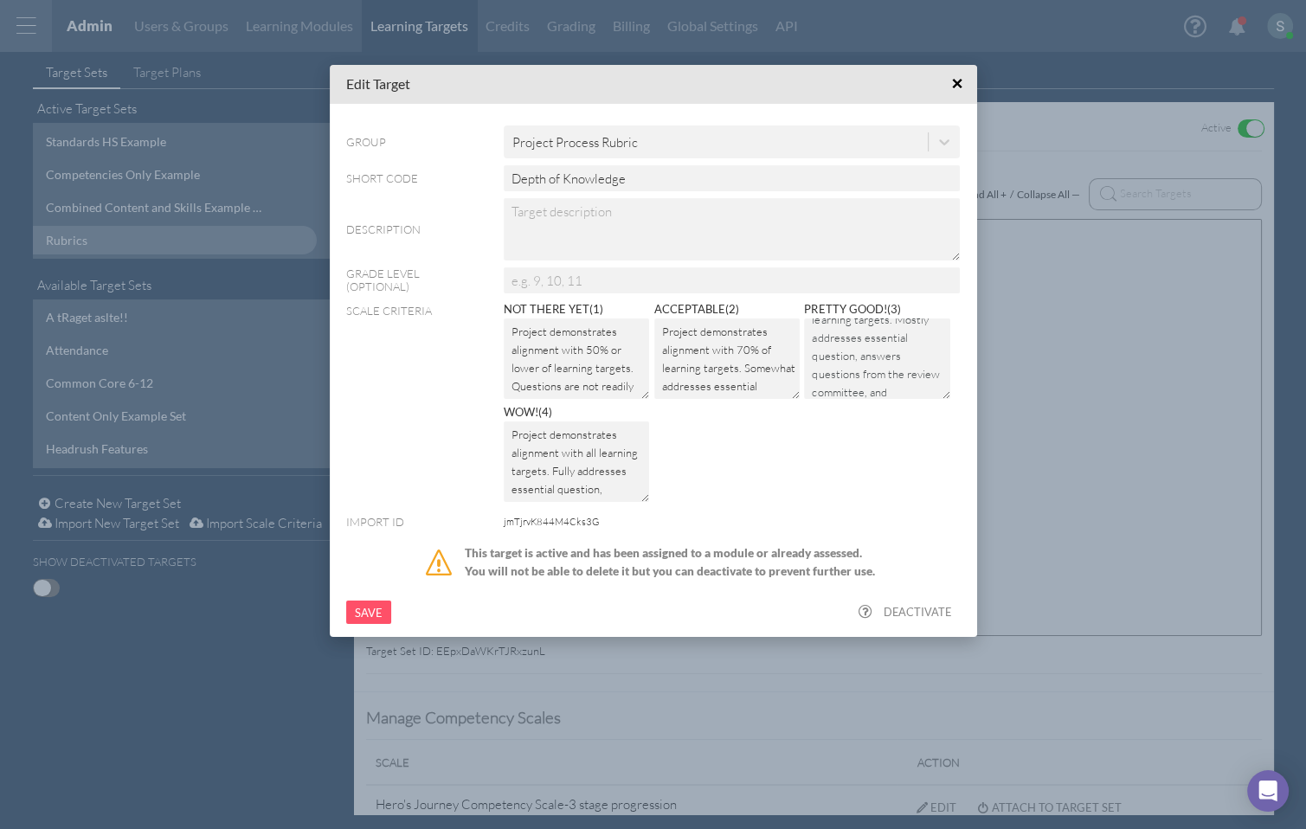
scroll to position [90, 0]
drag, startPoint x: 847, startPoint y: 335, endPoint x: 887, endPoint y: 426, distance: 99.2
click at [887, 426] on div "Not there yet ( 1 ) Project demonstrates alignment with 50% or lower of learnin…" at bounding box center [732, 403] width 456 height 206
click at [857, 327] on textarea "Project demonstrates alignment with 80% of learning targets. Mostly addresses e…" at bounding box center [877, 358] width 146 height 80
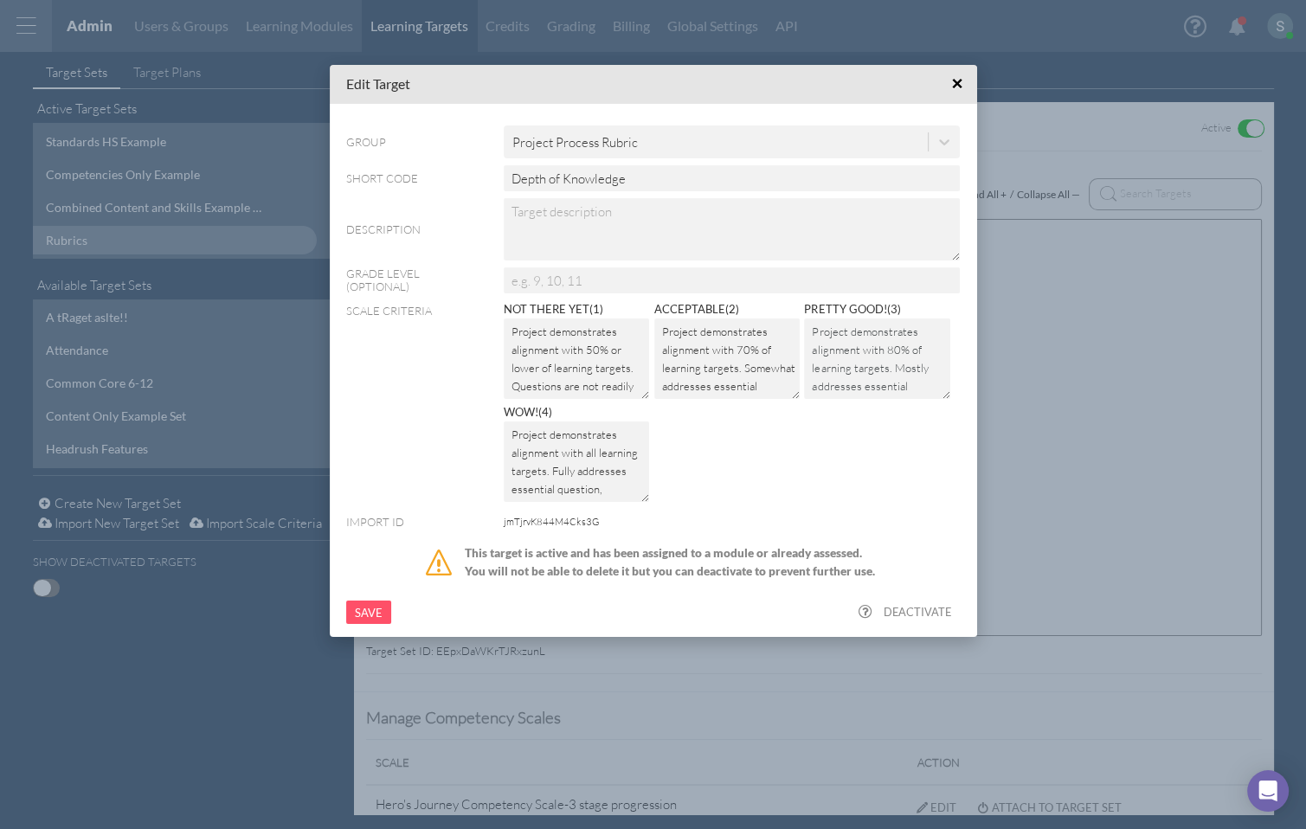
drag, startPoint x: 886, startPoint y: 350, endPoint x: 884, endPoint y: 360, distance: 10.5
click at [893, 377] on textarea "Project demonstrates alignment with 80% of learning targets. Mostly addresses e…" at bounding box center [877, 358] width 146 height 80
click at [956, 78] on span "×" at bounding box center [956, 84] width 11 height 22
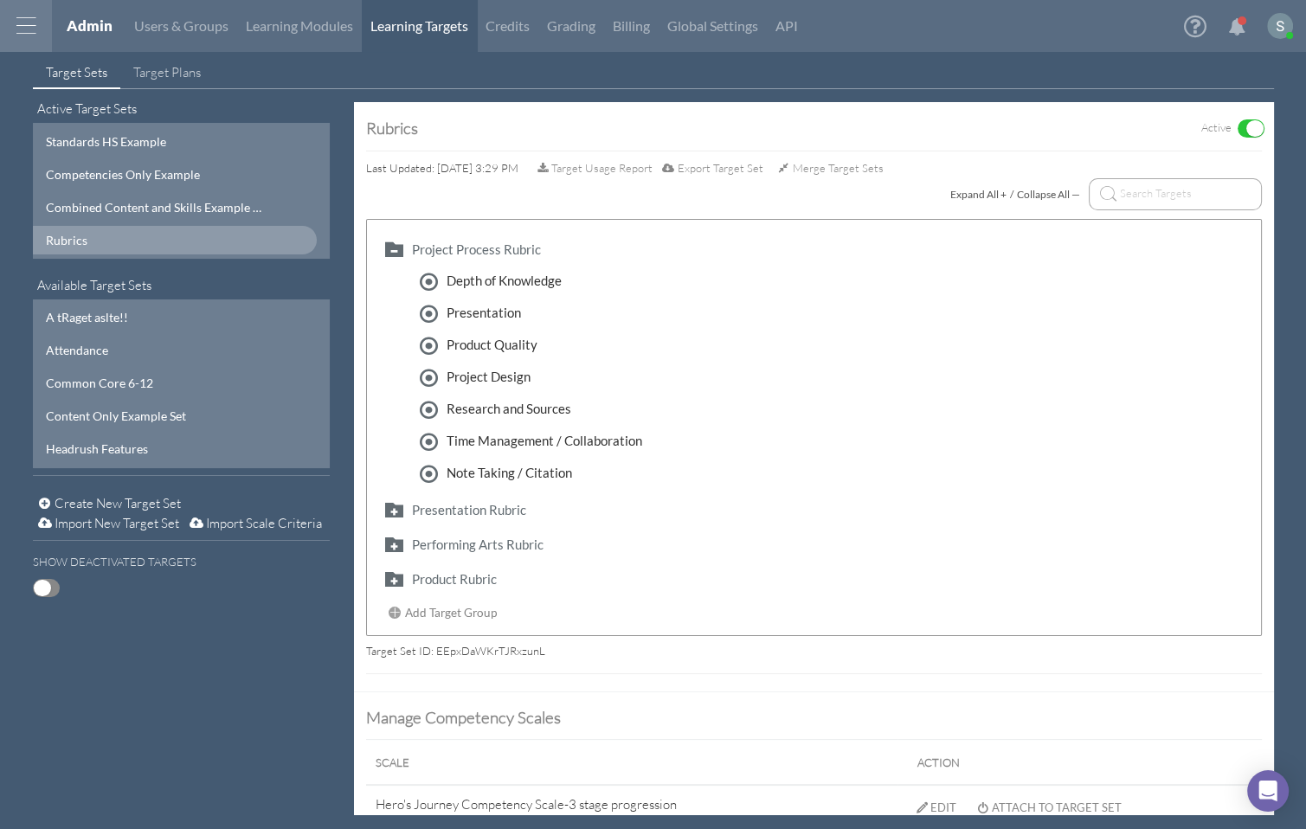
click at [738, 186] on div "Expand All + / Collapse All —" at bounding box center [813, 198] width 895 height 41
click at [737, 170] on span "Export Target Set" at bounding box center [720, 168] width 86 height 14
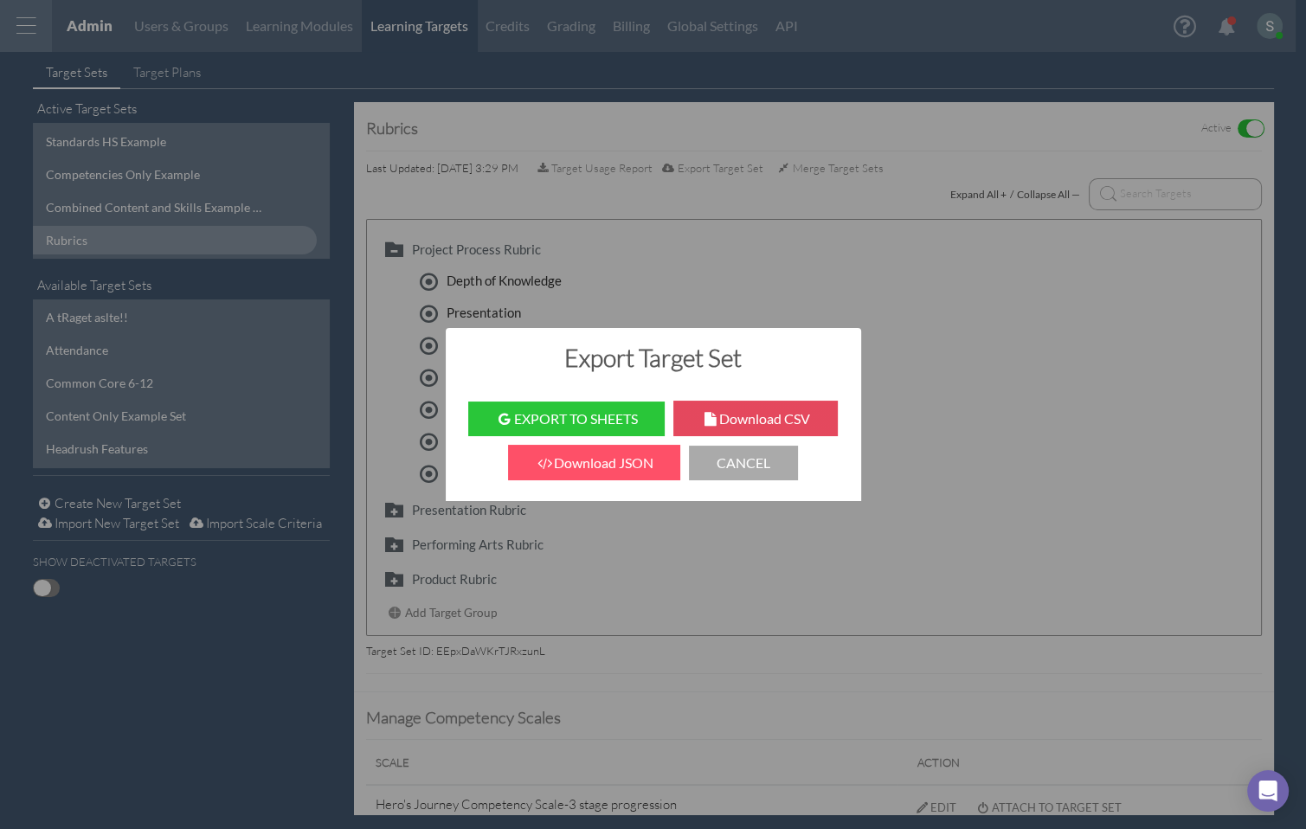
click at [715, 414] on icon "button" at bounding box center [710, 419] width 18 height 14
